Goal: Transaction & Acquisition: Purchase product/service

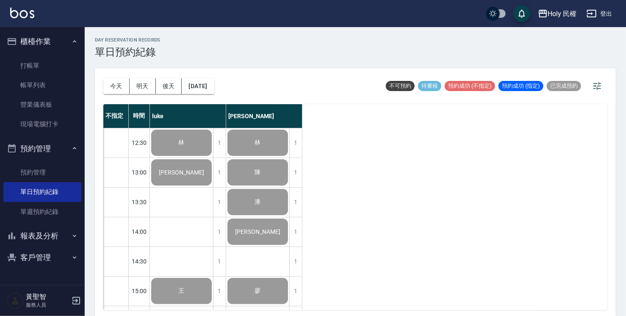
scroll to position [298, 0]
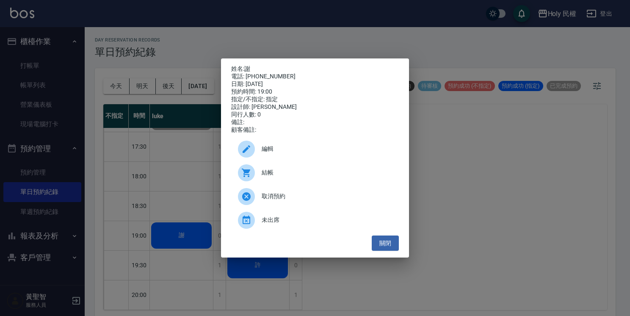
click at [268, 176] on span "結帳" at bounding box center [327, 172] width 130 height 9
click at [385, 241] on button "關閉" at bounding box center [385, 243] width 27 height 16
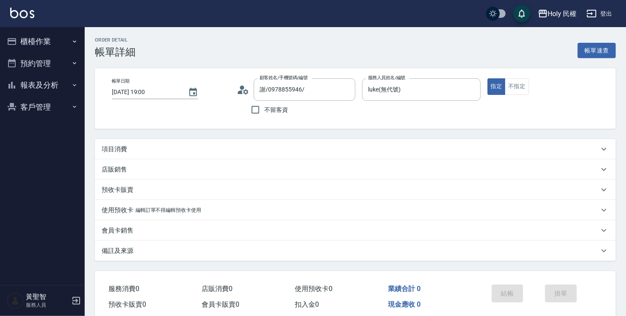
click at [262, 150] on div "項目消費" at bounding box center [350, 149] width 497 height 9
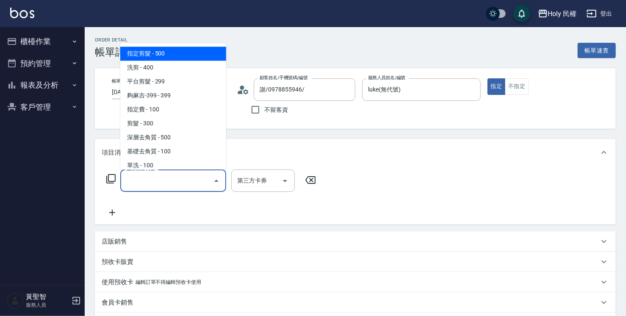
click at [188, 182] on input "服務名稱/代號" at bounding box center [167, 180] width 86 height 15
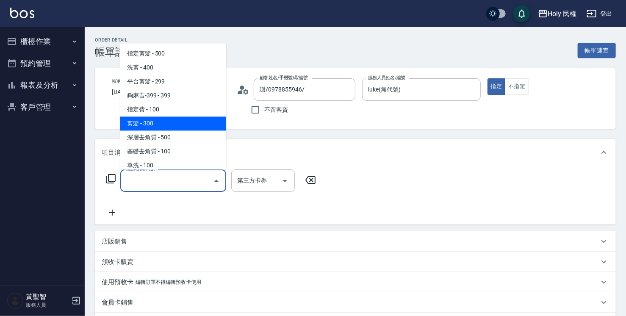
click at [170, 126] on span "剪髮 - 300" at bounding box center [173, 123] width 106 height 14
type input "剪髮(C02)"
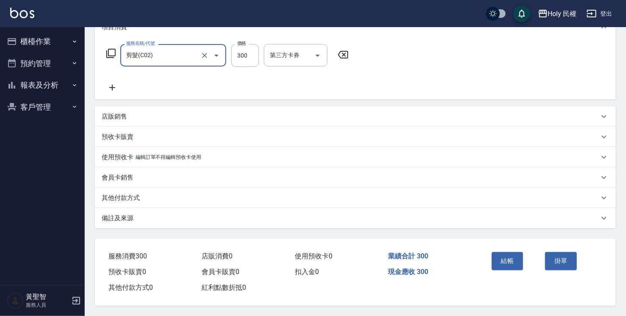
scroll to position [128, 0]
click at [502, 255] on button "結帳" at bounding box center [508, 261] width 32 height 18
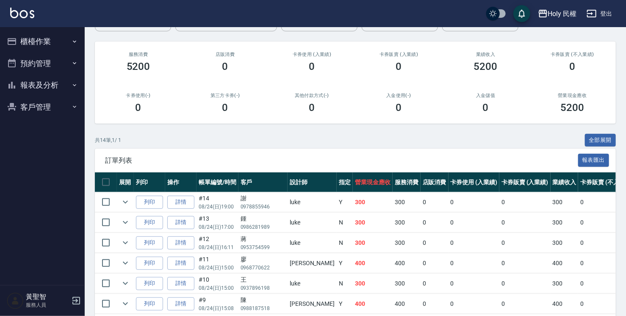
scroll to position [33, 0]
